Goal: Task Accomplishment & Management: Manage account settings

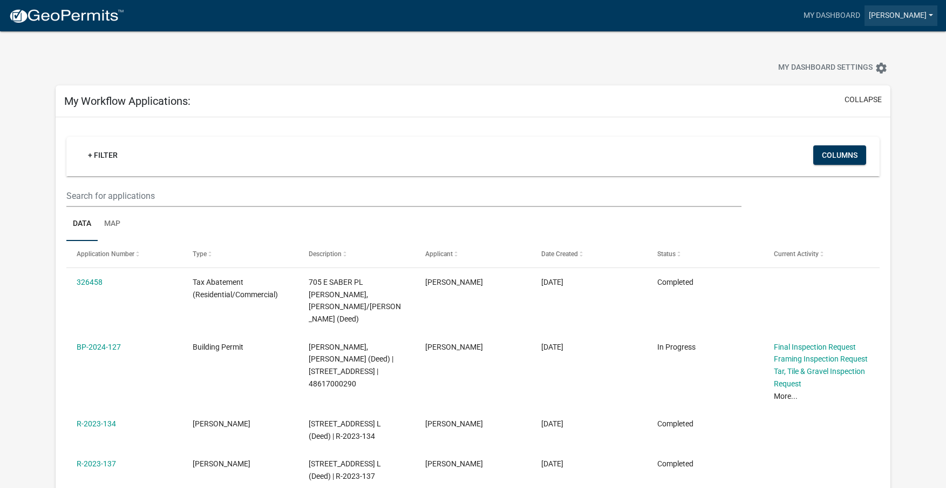
click at [933, 19] on link "[PERSON_NAME]" at bounding box center [901, 15] width 73 height 21
click at [899, 83] on link "Logout" at bounding box center [894, 79] width 86 height 26
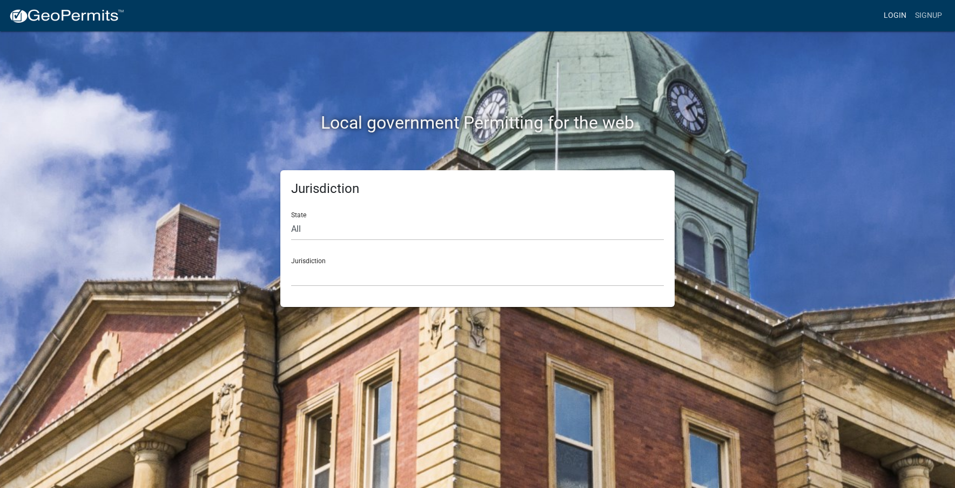
click at [897, 14] on link "Login" at bounding box center [894, 15] width 31 height 21
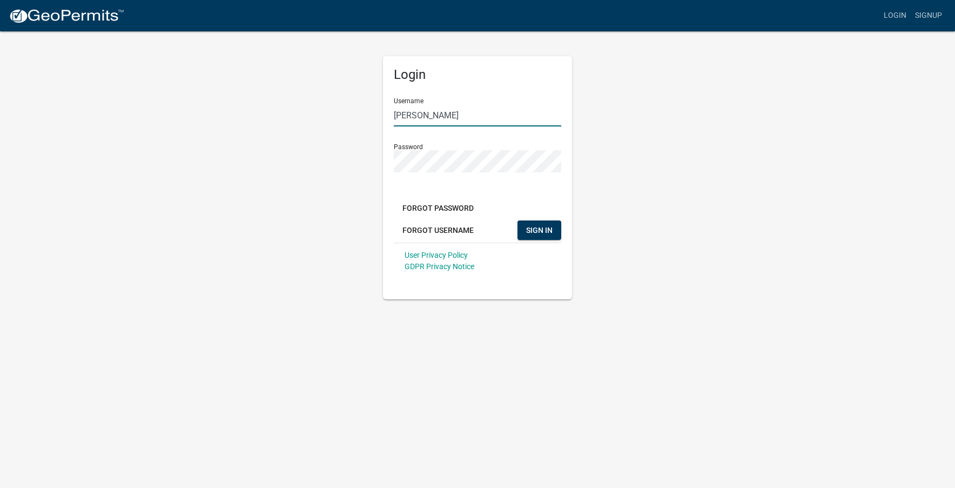
click at [420, 114] on input "[PERSON_NAME]" at bounding box center [477, 115] width 167 height 22
click at [415, 113] on input "[PERSON_NAME]" at bounding box center [477, 115] width 167 height 22
type input "LarryPierce"
click at [635, 166] on div "Login Username LarryPierce Password Forgot Password Forgot Username SIGN IN Use…" at bounding box center [478, 164] width 616 height 269
click at [540, 232] on span "SIGN IN" at bounding box center [539, 229] width 26 height 9
